Goal: Find specific page/section: Find specific page/section

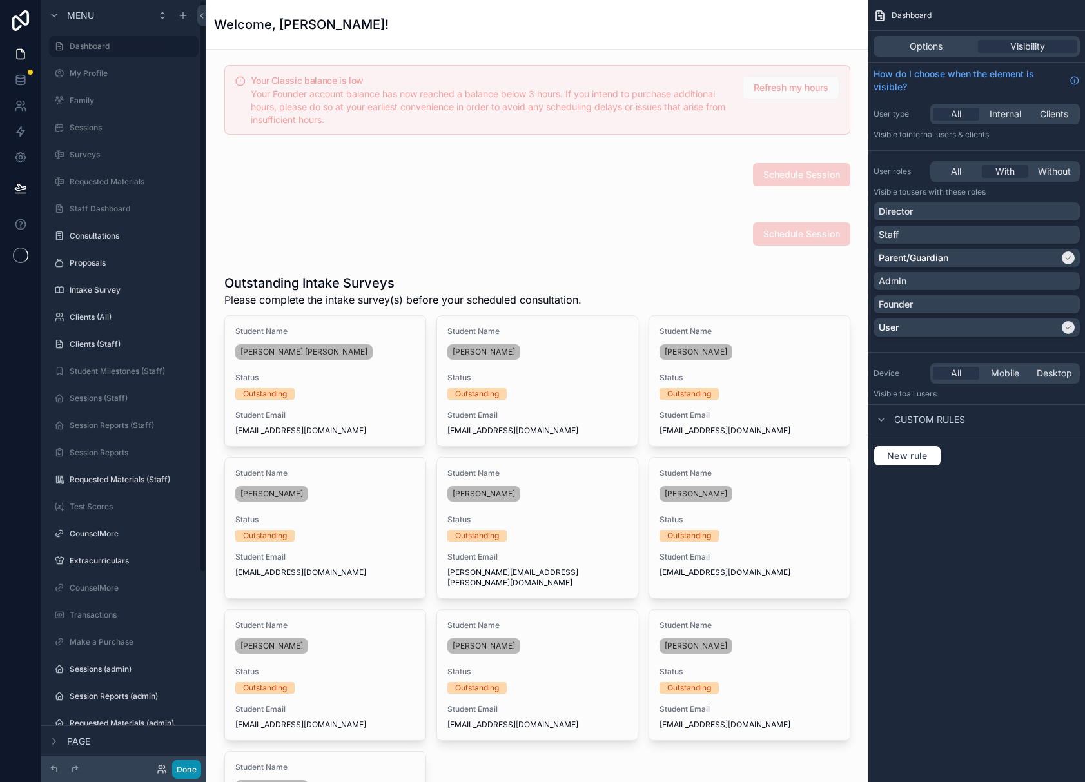
click at [190, 773] on button "Done" at bounding box center [186, 769] width 29 height 19
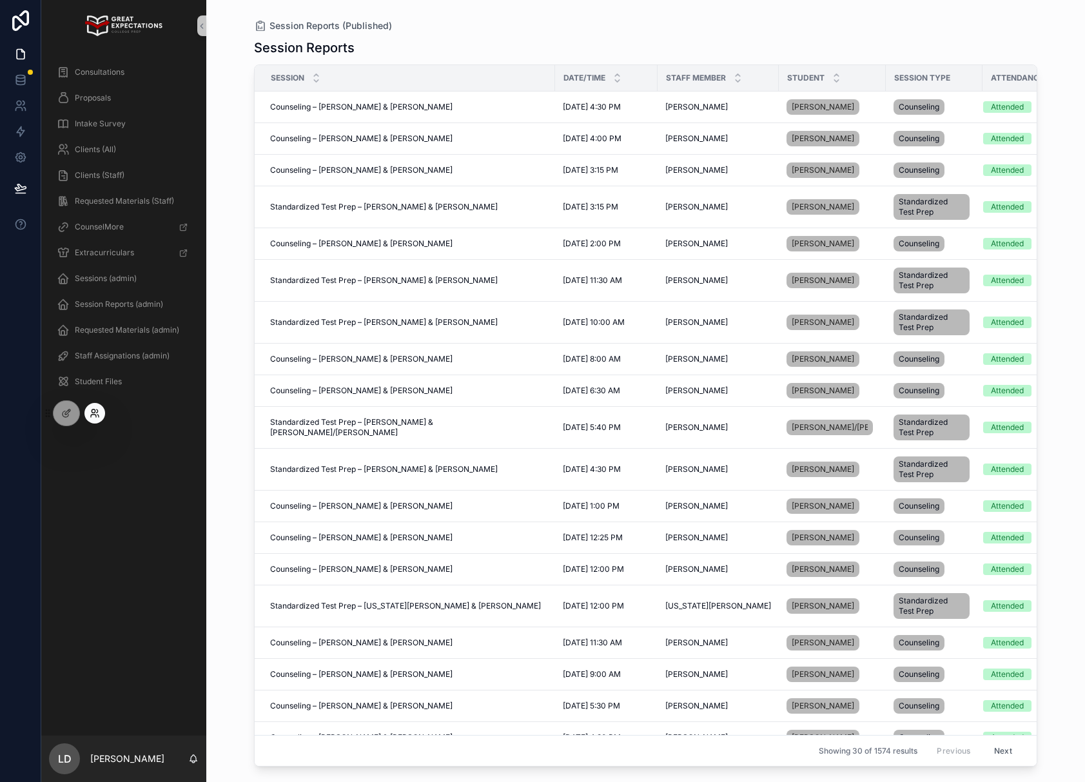
click at [94, 412] on icon at bounding box center [95, 413] width 10 height 10
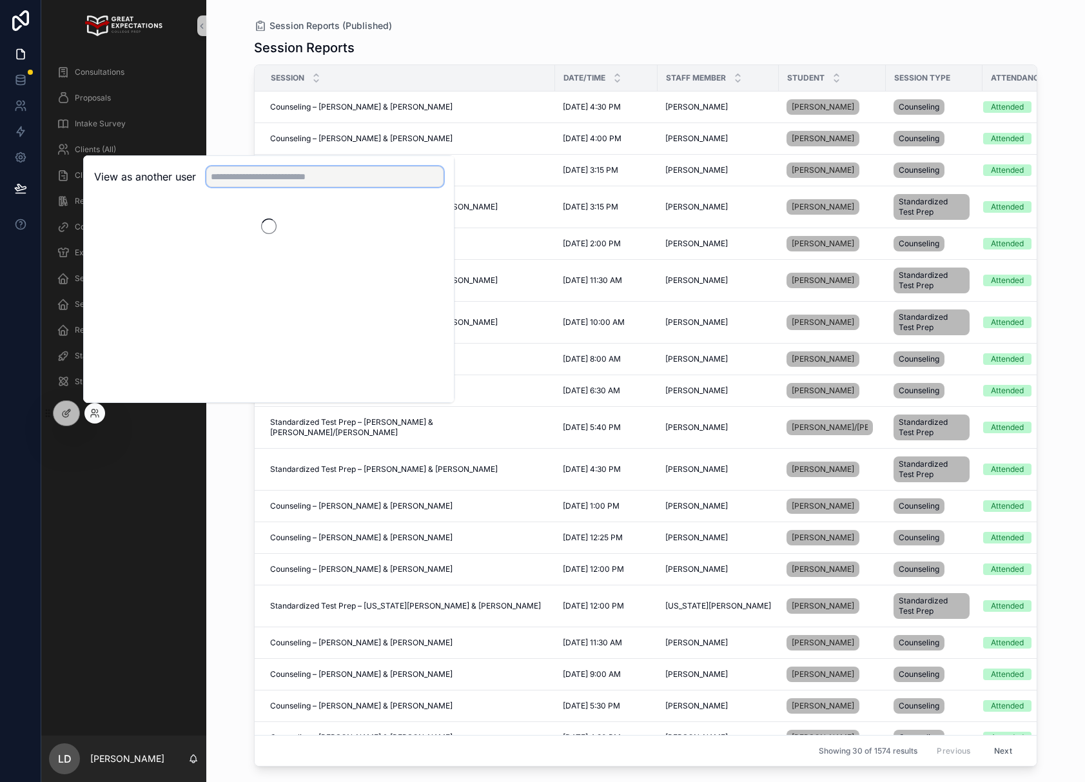
click at [277, 186] on input "text" at bounding box center [324, 176] width 237 height 21
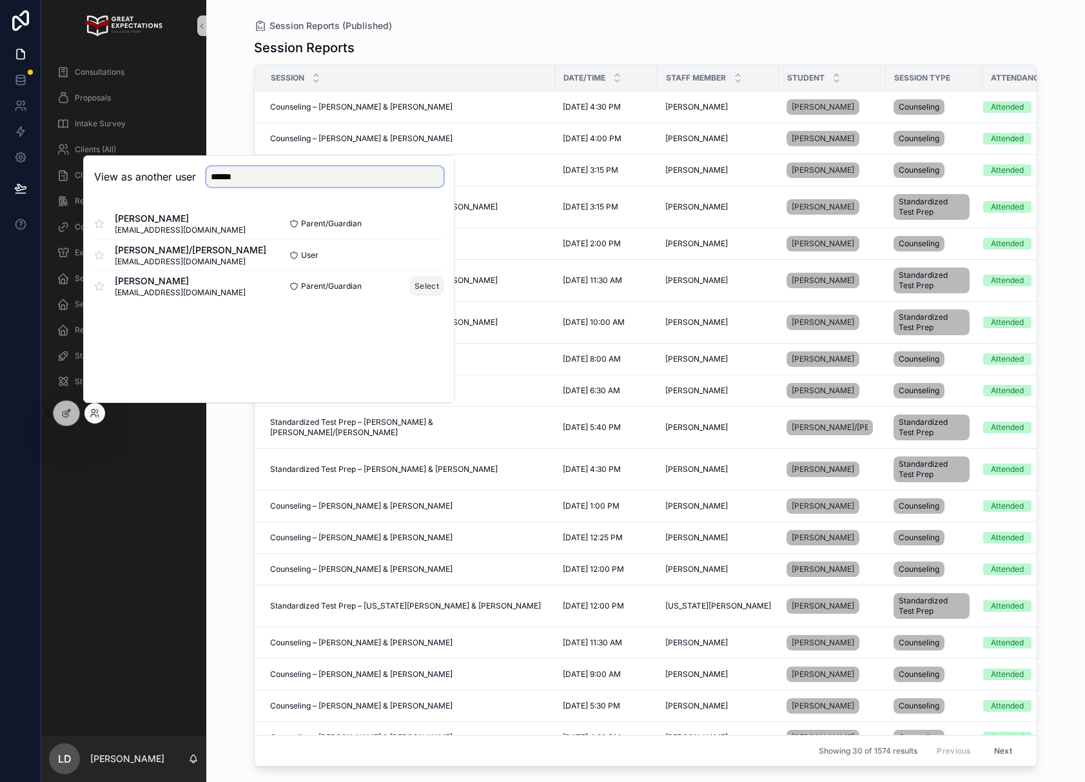
type input "******"
click at [415, 288] on button "Select" at bounding box center [427, 286] width 34 height 19
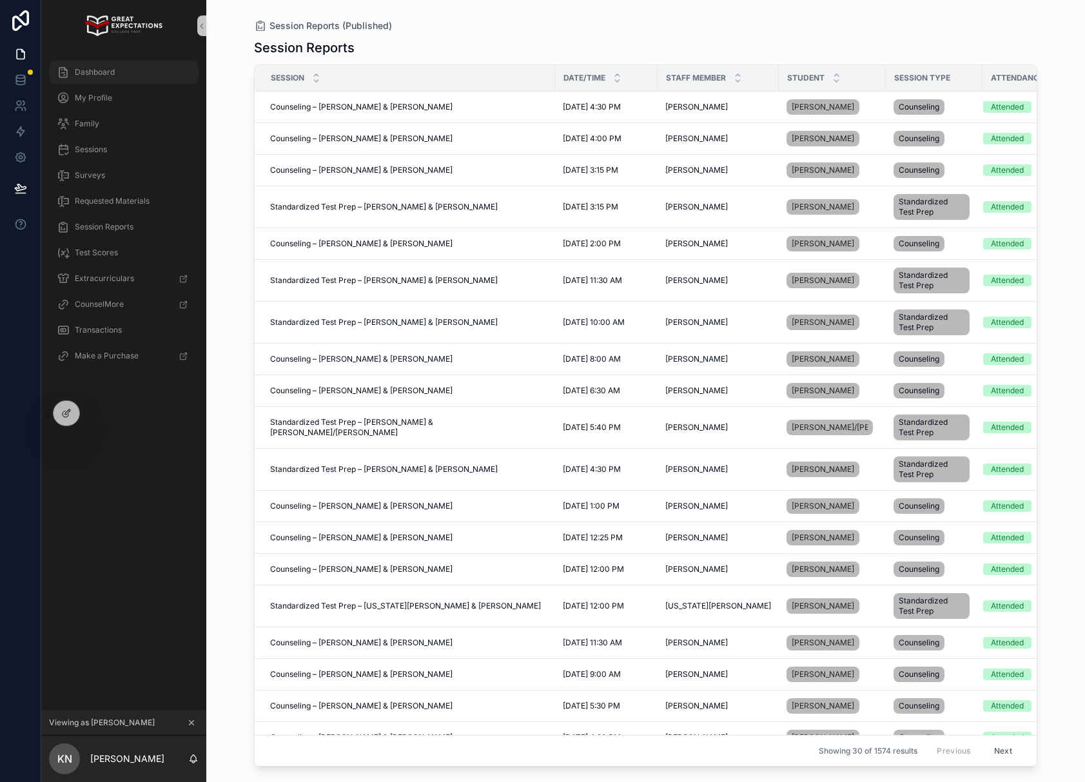
click at [156, 63] on div "Dashboard" at bounding box center [124, 72] width 134 height 21
